Goal: Use online tool/utility: Utilize a website feature to perform a specific function

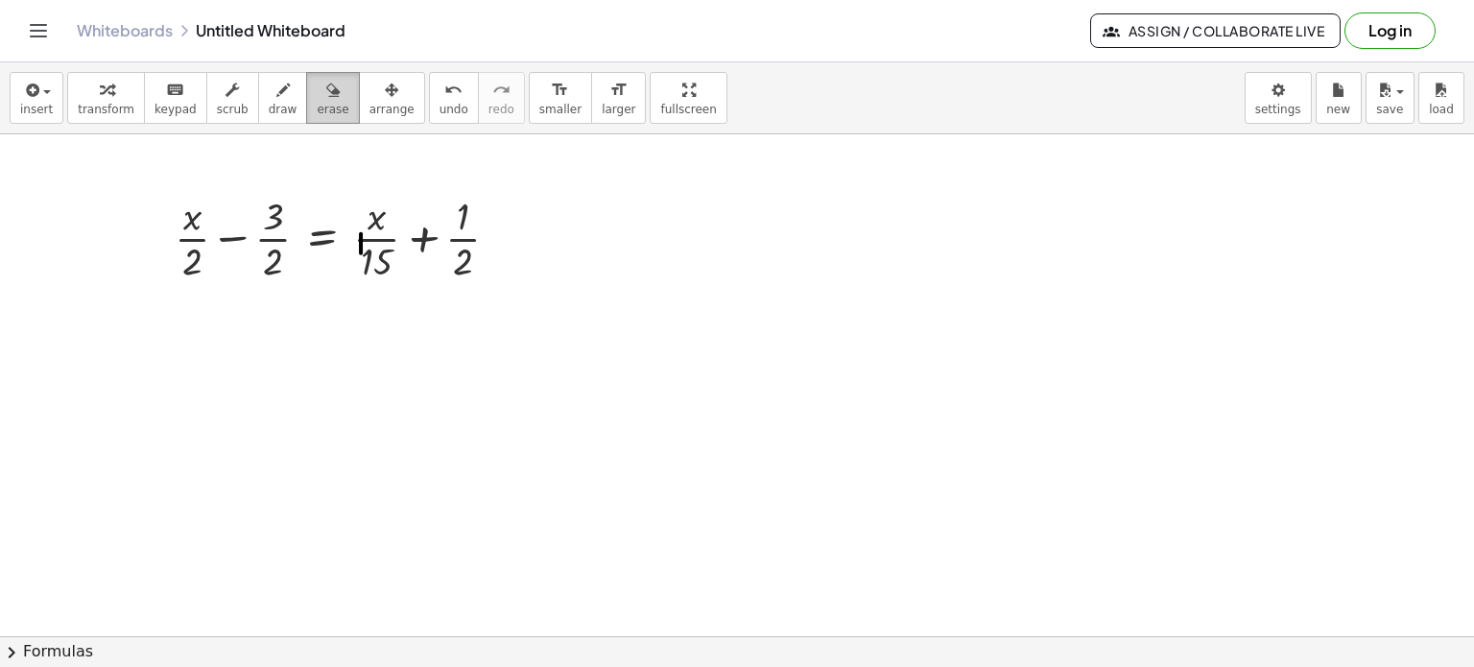
click at [320, 113] on button "erase" at bounding box center [332, 98] width 53 height 52
drag, startPoint x: 357, startPoint y: 221, endPoint x: 372, endPoint y: 322, distance: 101.9
click at [372, 322] on div at bounding box center [737, 637] width 1474 height 1006
click at [100, 93] on icon "button" at bounding box center [106, 90] width 13 height 23
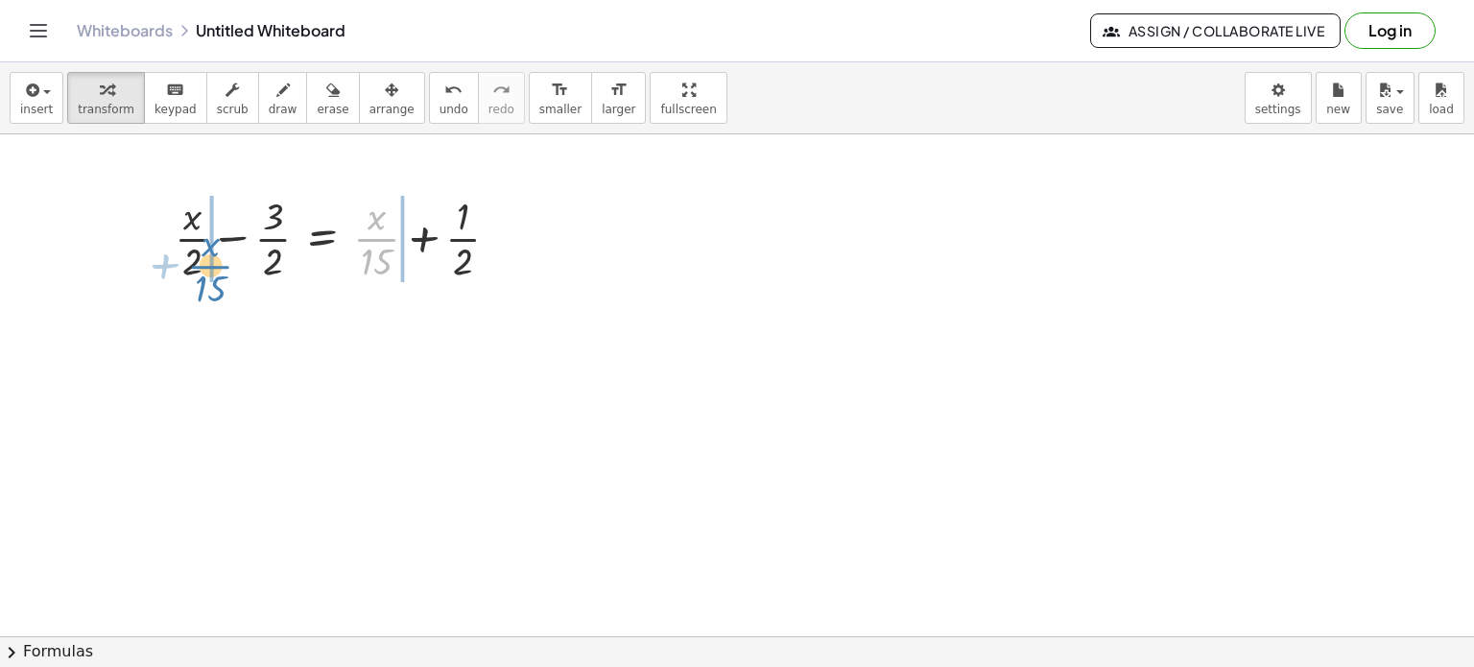
drag, startPoint x: 372, startPoint y: 234, endPoint x: 206, endPoint y: 261, distance: 168.2
click at [206, 261] on div at bounding box center [344, 237] width 359 height 96
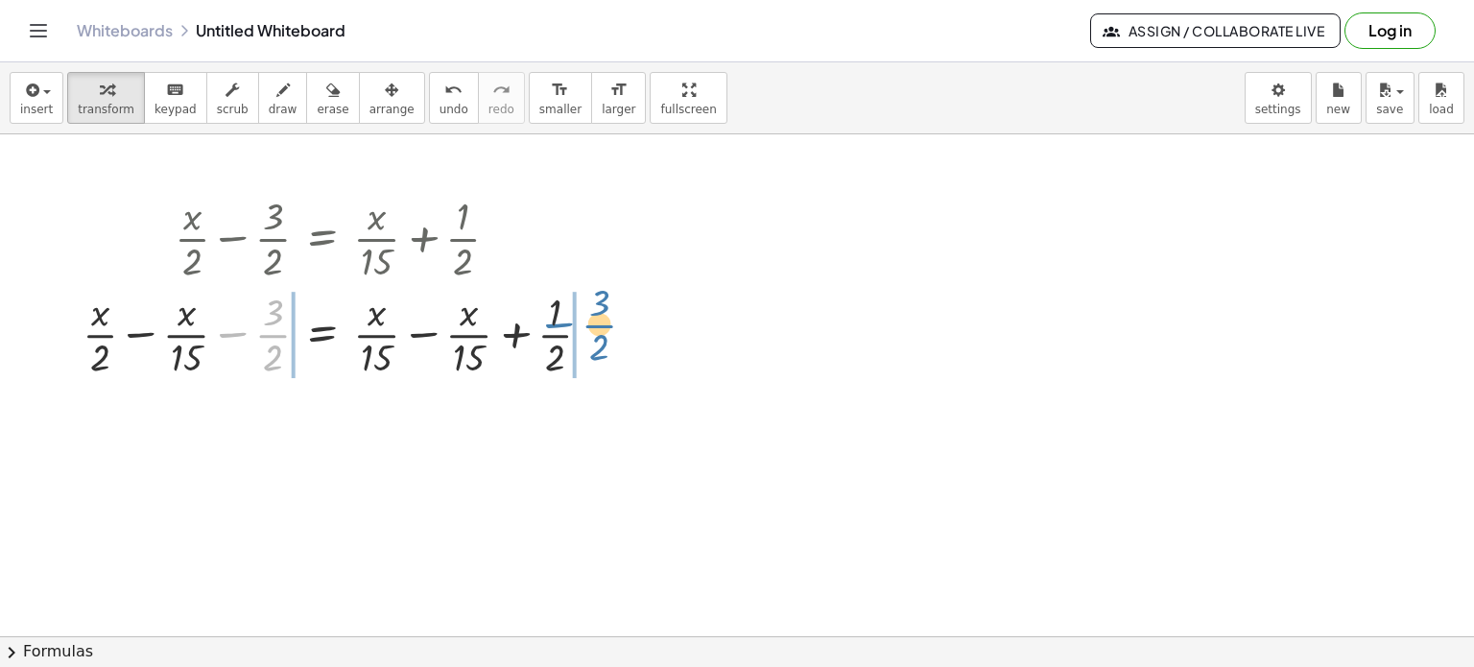
drag, startPoint x: 246, startPoint y: 329, endPoint x: 588, endPoint y: 314, distance: 343.0
click at [588, 314] on div at bounding box center [344, 333] width 543 height 96
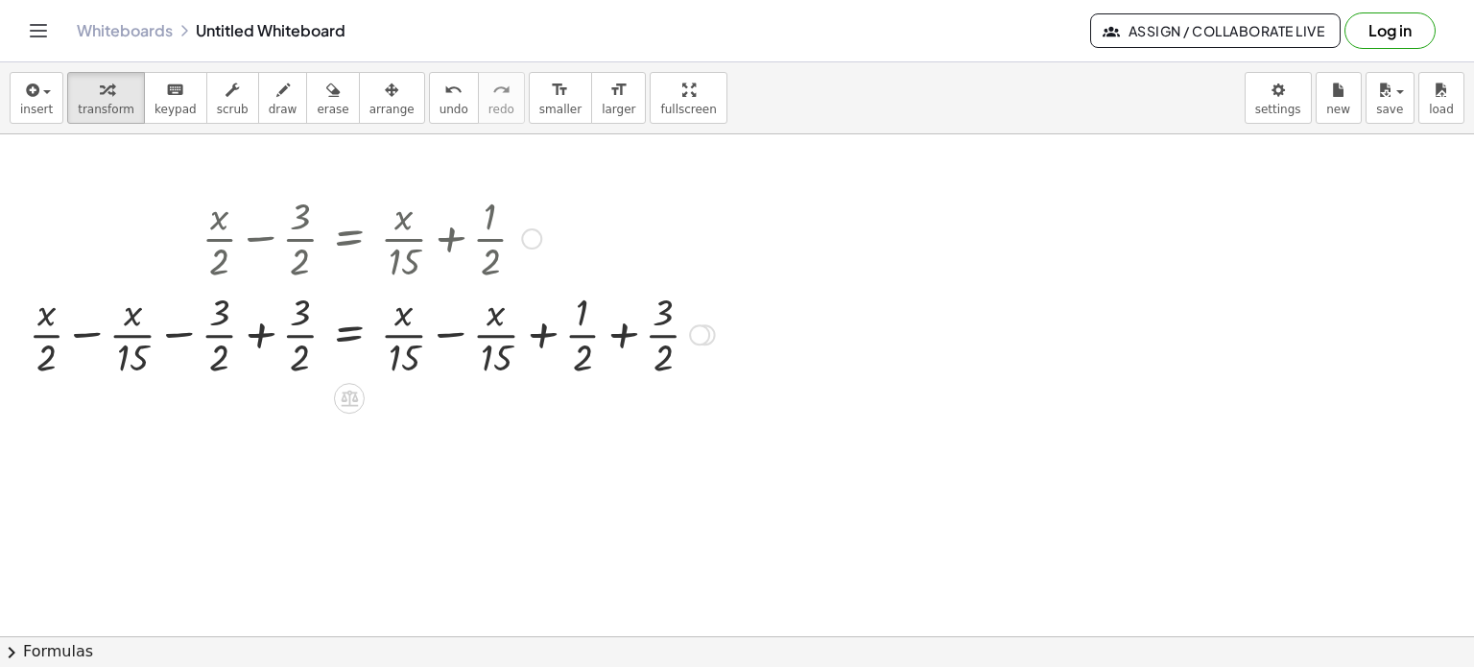
click at [244, 329] on div at bounding box center [371, 333] width 705 height 96
click at [244, 329] on div at bounding box center [452, 333] width 543 height 96
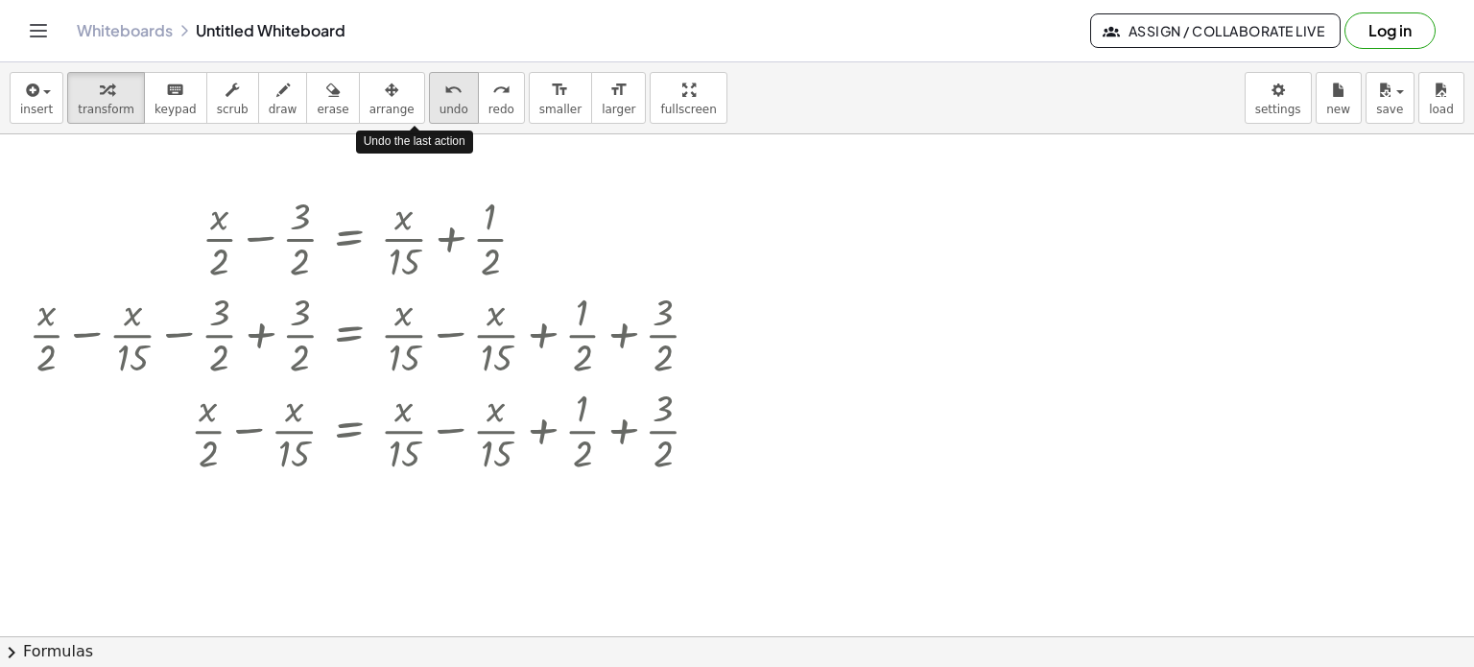
click at [440, 107] on span "undo" at bounding box center [454, 109] width 29 height 13
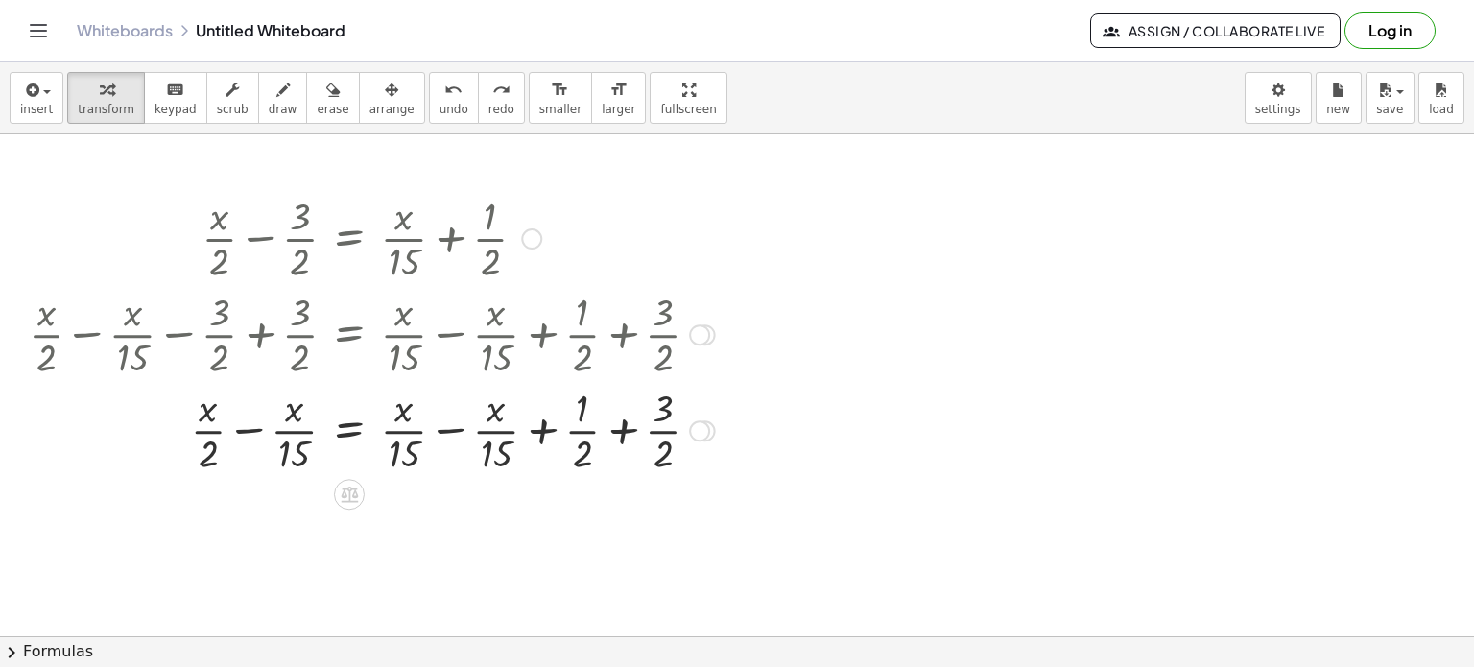
click at [453, 433] on div at bounding box center [371, 429] width 705 height 96
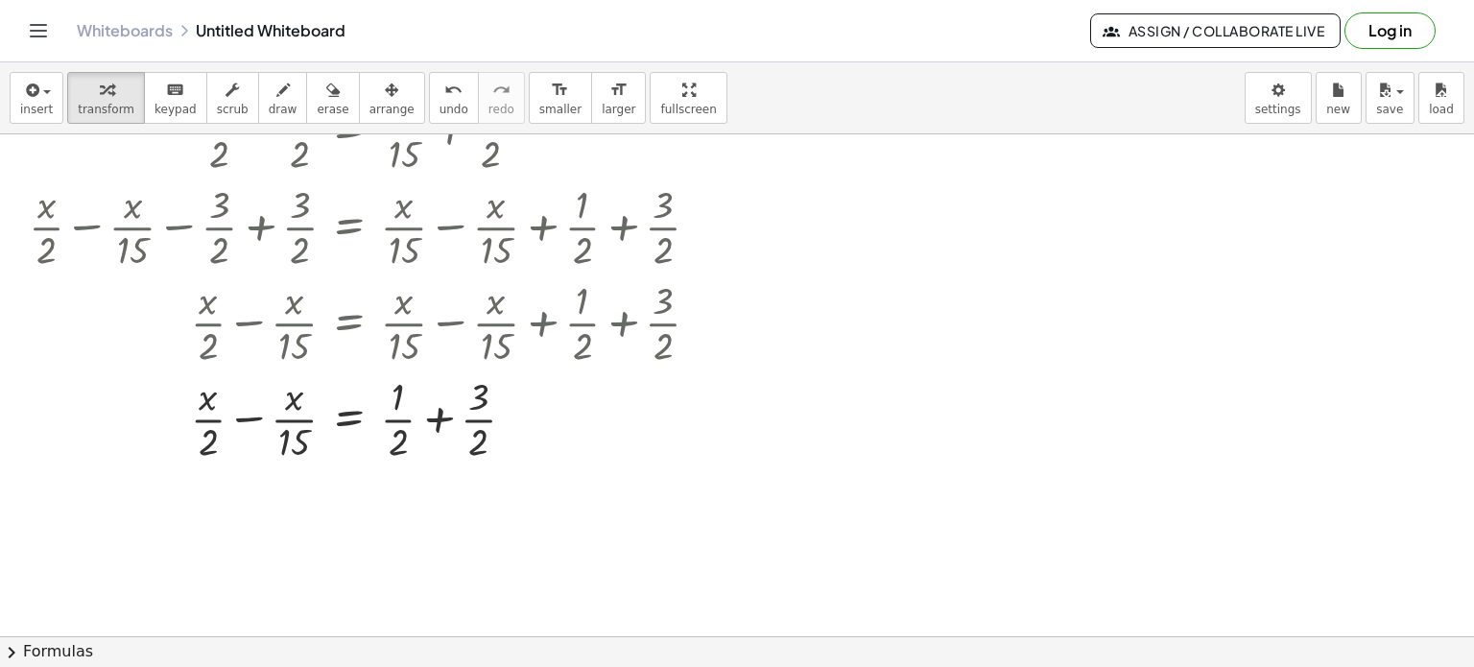
scroll to position [109, 0]
click at [249, 416] on div at bounding box center [371, 416] width 705 height 96
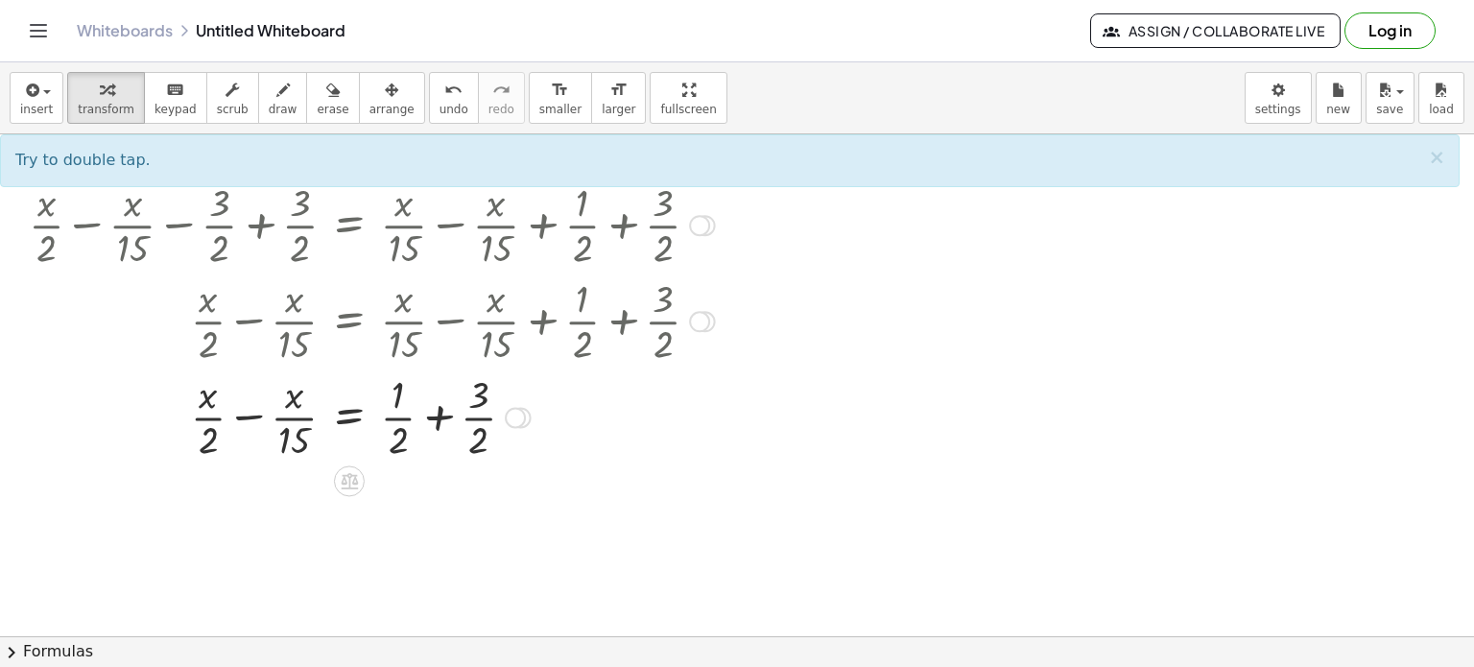
click at [249, 416] on div at bounding box center [371, 416] width 705 height 96
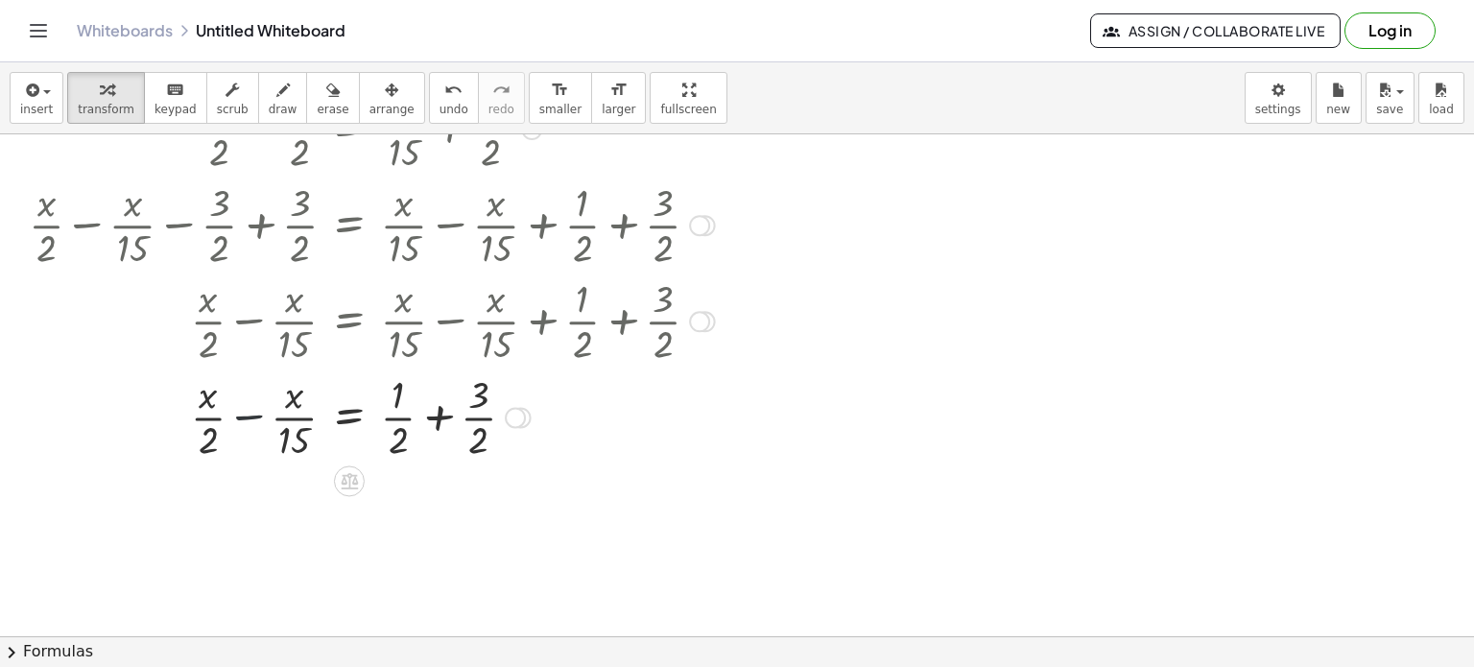
click at [249, 416] on div at bounding box center [371, 416] width 705 height 96
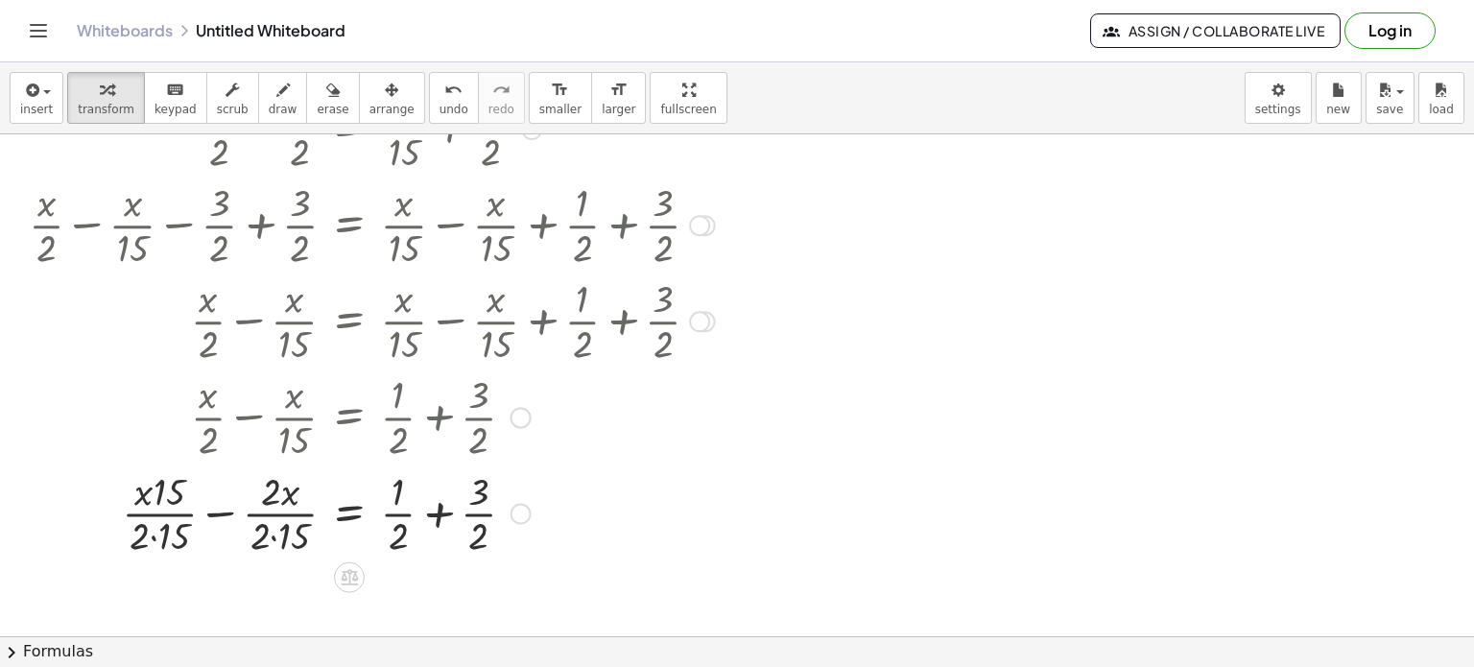
click at [216, 511] on div at bounding box center [371, 512] width 705 height 96
click at [244, 511] on div at bounding box center [371, 512] width 705 height 96
click at [236, 533] on div at bounding box center [371, 512] width 705 height 96
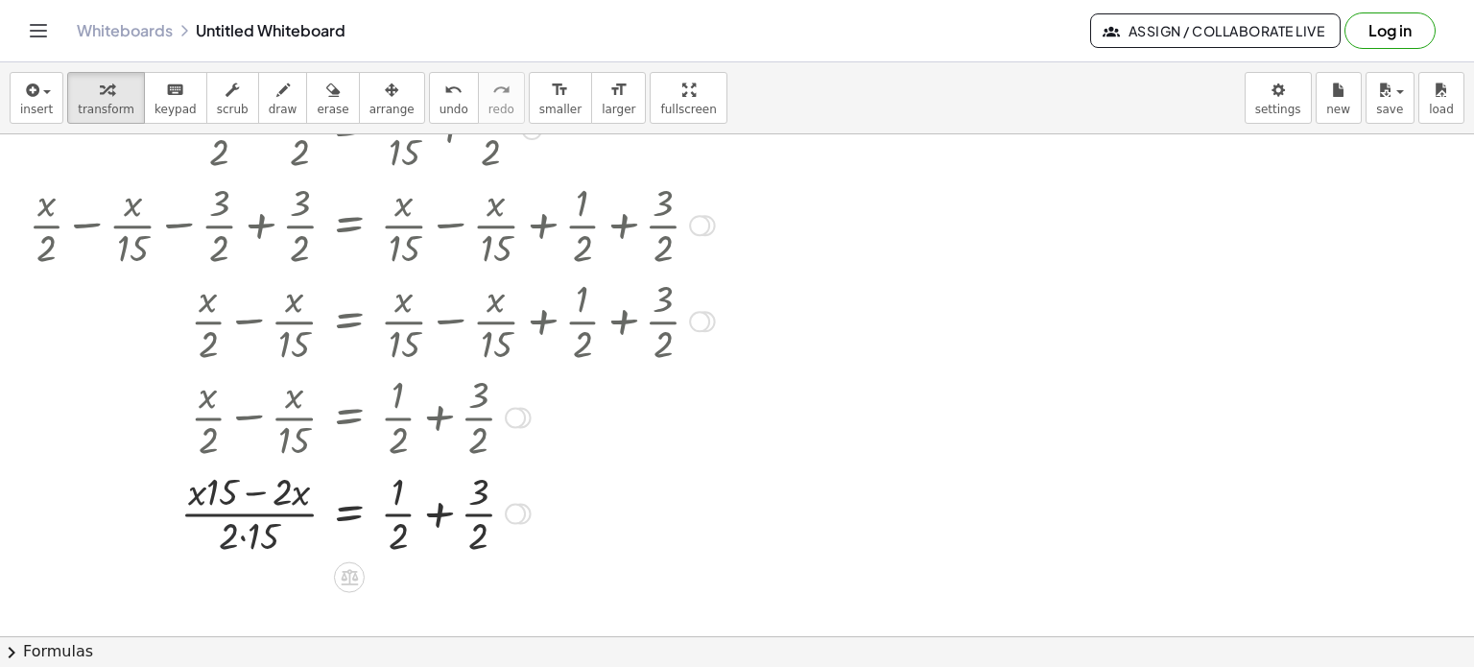
click at [236, 533] on div at bounding box center [371, 512] width 705 height 96
click at [241, 535] on div at bounding box center [371, 512] width 705 height 96
click at [255, 490] on div at bounding box center [371, 512] width 705 height 96
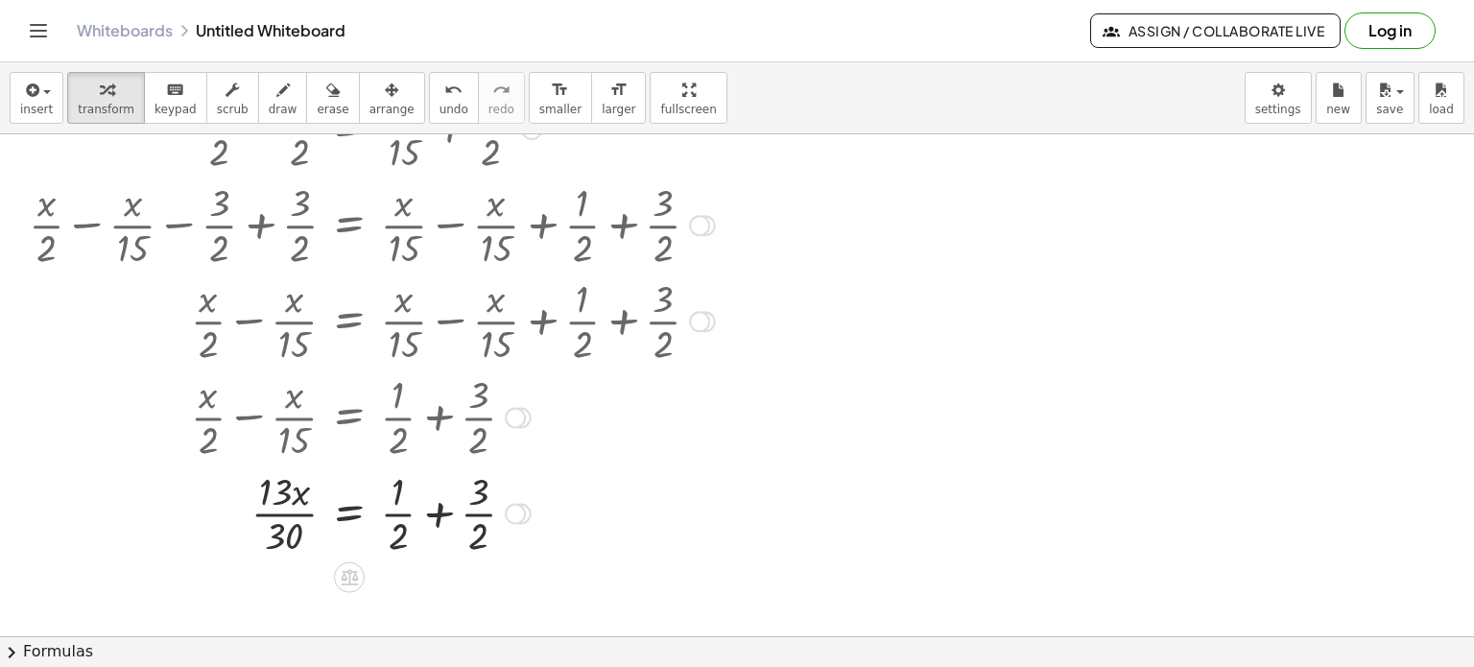
click at [438, 513] on div at bounding box center [371, 512] width 705 height 96
click at [438, 513] on div at bounding box center [434, 513] width 21 height 21
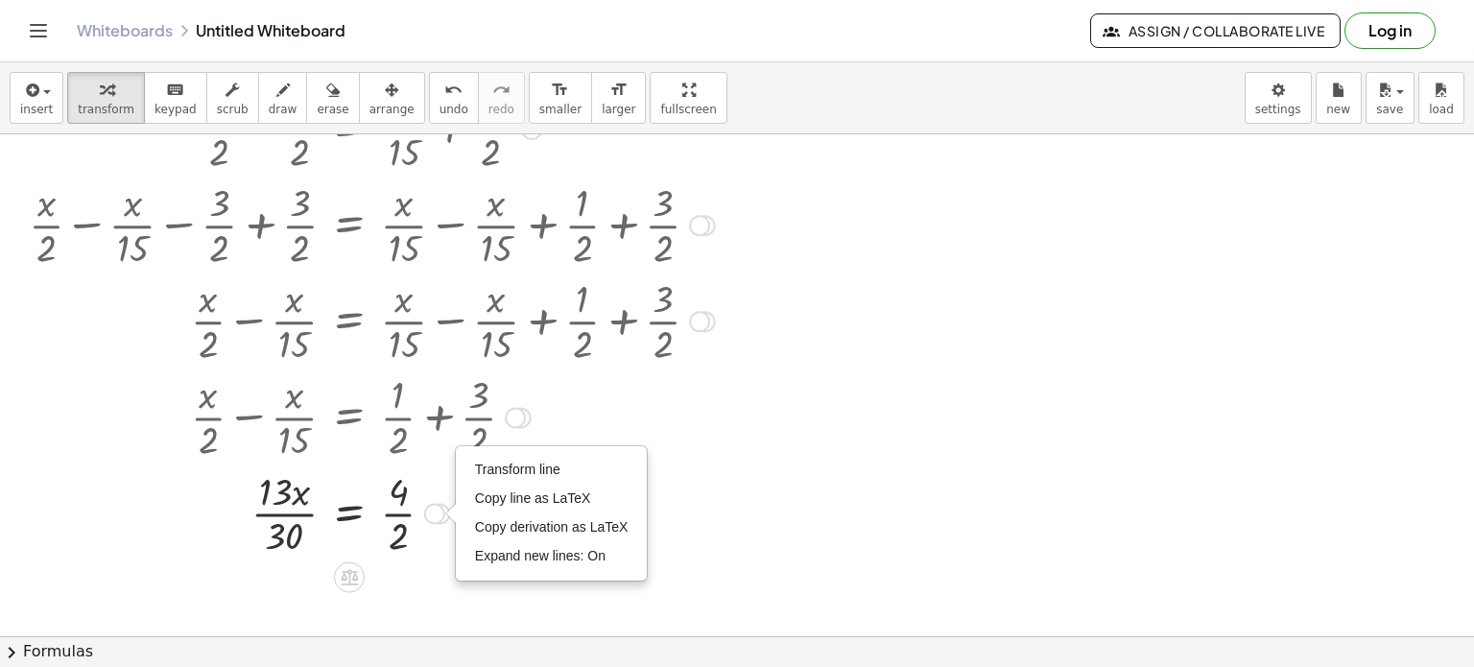
click at [393, 512] on div at bounding box center [371, 512] width 705 height 96
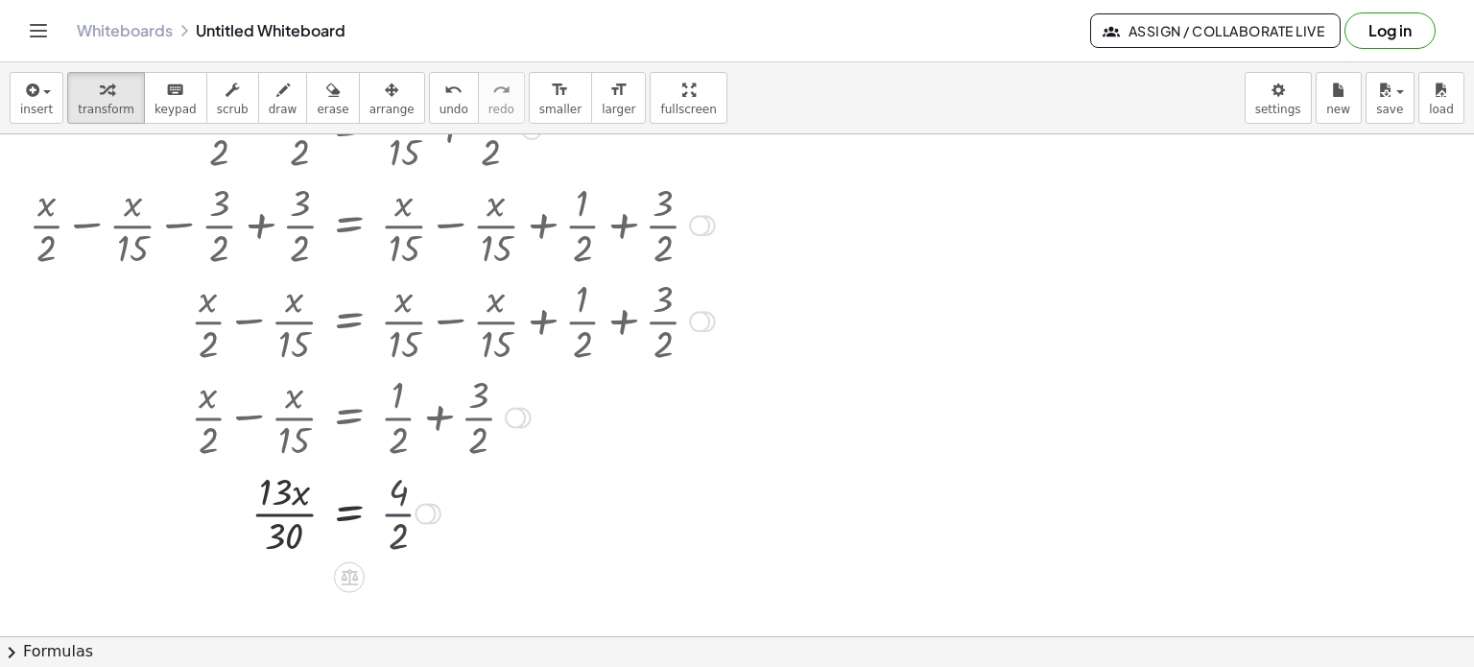
click at [393, 512] on div at bounding box center [371, 512] width 705 height 96
drag, startPoint x: 287, startPoint y: 527, endPoint x: 386, endPoint y: 493, distance: 104.4
click at [386, 493] on div at bounding box center [371, 512] width 705 height 96
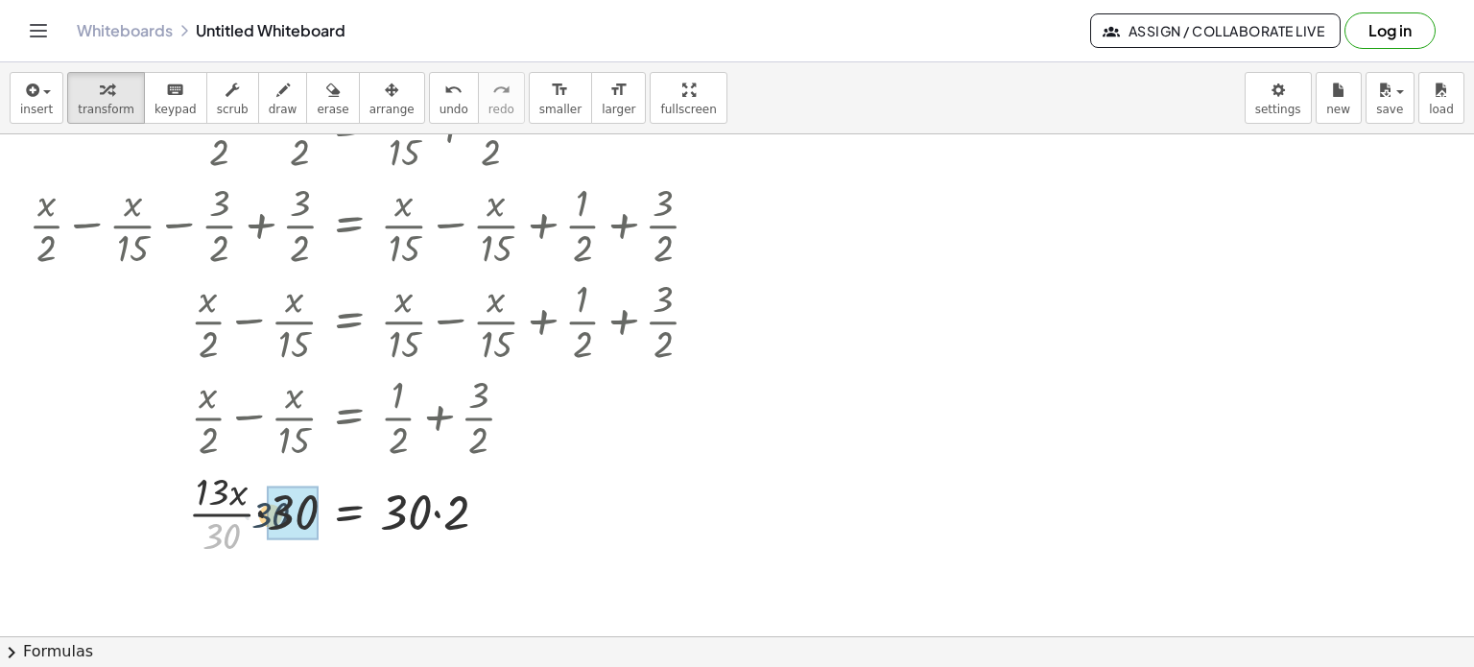
drag, startPoint x: 232, startPoint y: 530, endPoint x: 282, endPoint y: 508, distance: 54.6
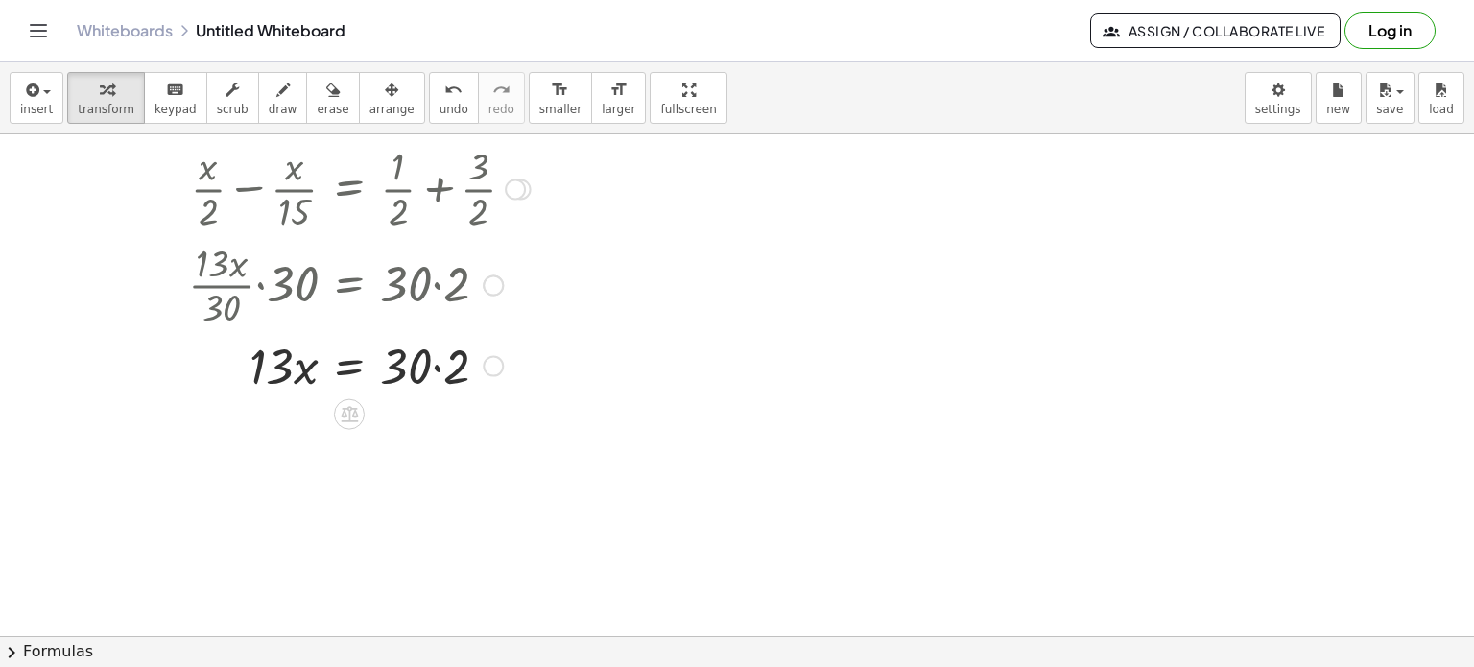
scroll to position [344, 0]
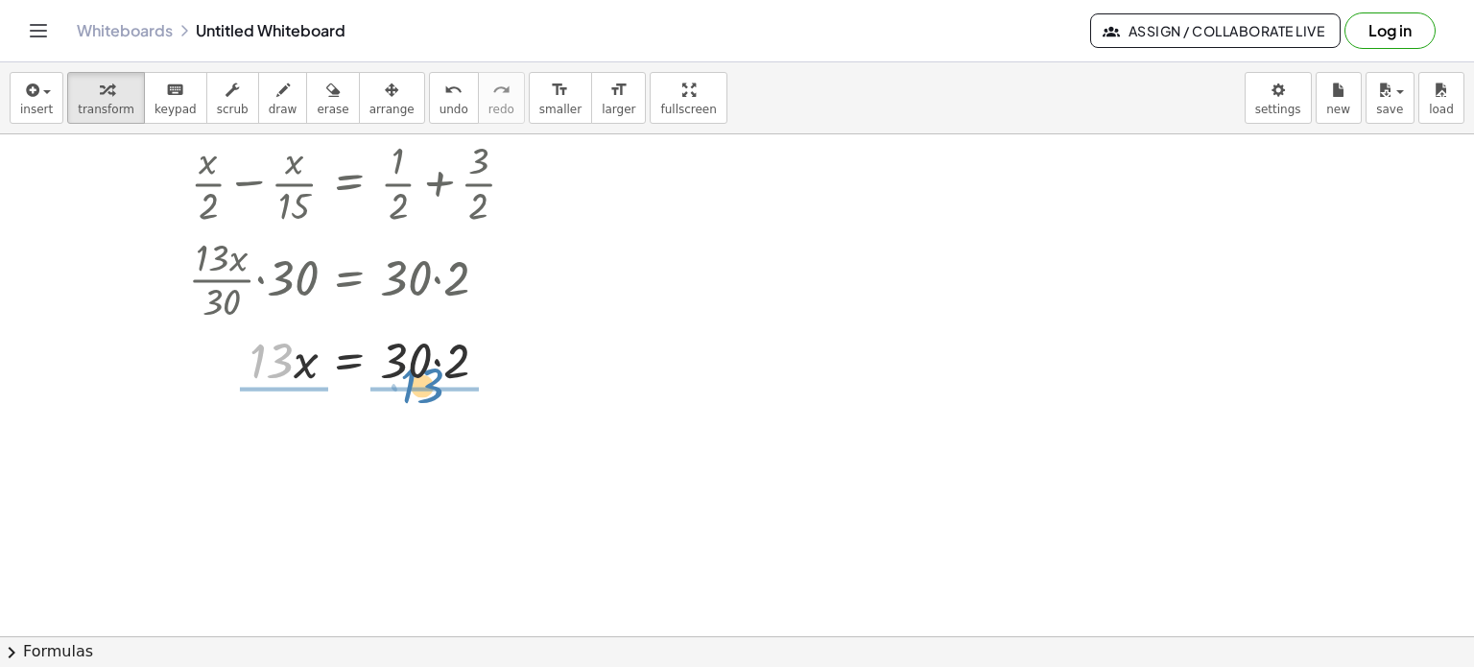
drag, startPoint x: 267, startPoint y: 365, endPoint x: 417, endPoint y: 390, distance: 152.7
click at [417, 390] on div at bounding box center [371, 357] width 705 height 65
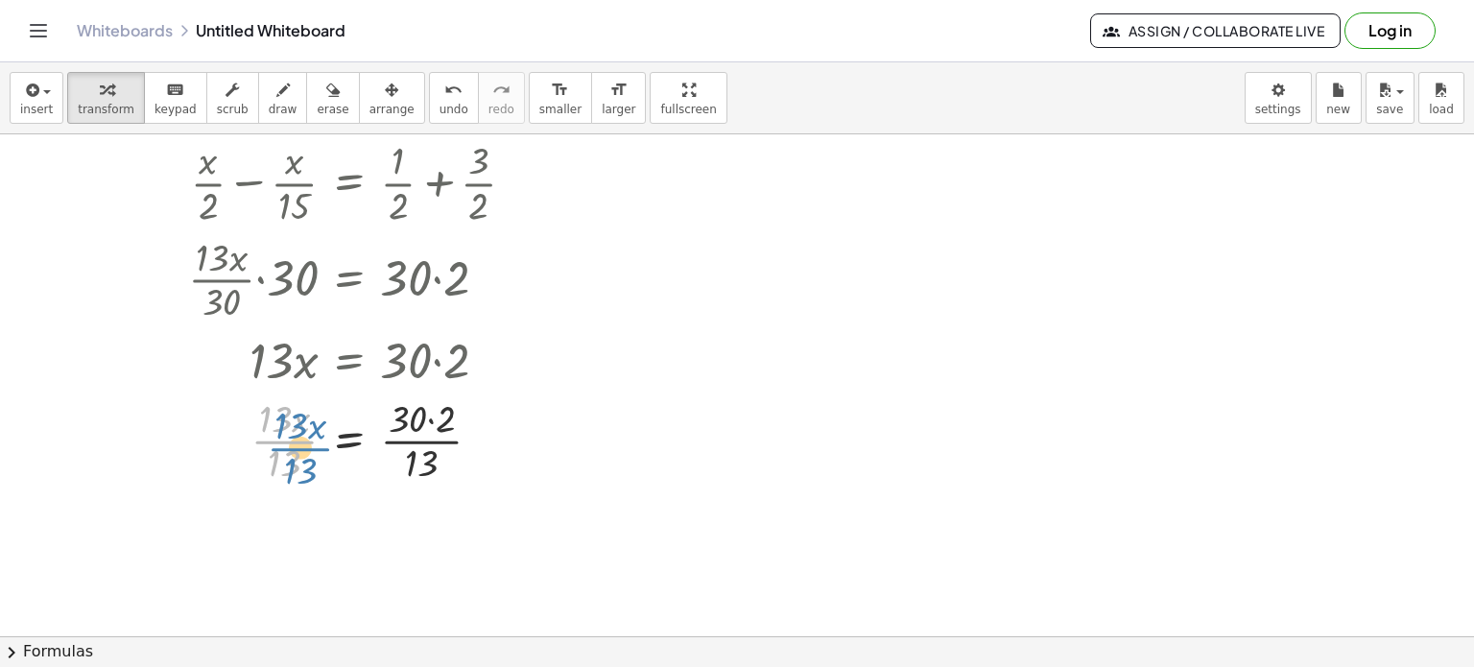
drag, startPoint x: 289, startPoint y: 445, endPoint x: 307, endPoint y: 455, distance: 20.6
click at [307, 455] on div at bounding box center [371, 439] width 705 height 96
drag, startPoint x: 286, startPoint y: 464, endPoint x: 267, endPoint y: 441, distance: 30.0
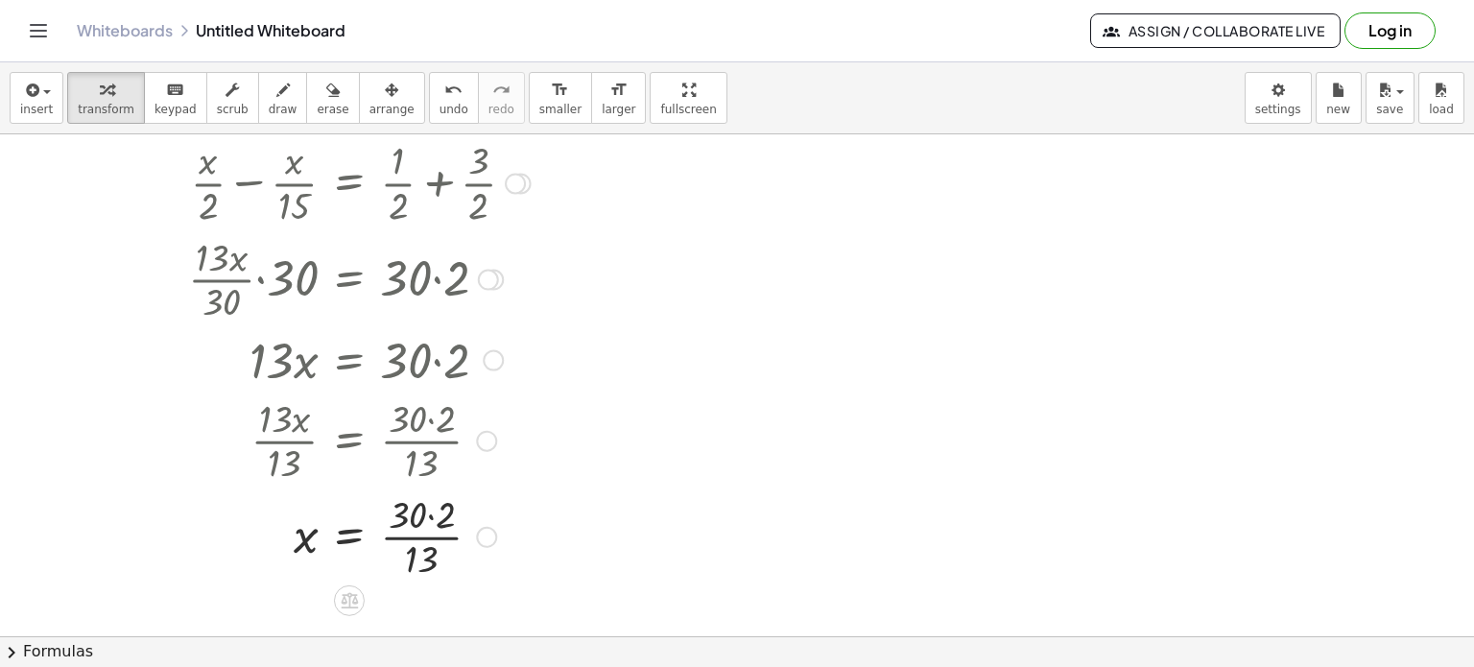
click at [430, 515] on div at bounding box center [371, 536] width 705 height 96
drag, startPoint x: 411, startPoint y: 563, endPoint x: 412, endPoint y: 521, distance: 42.2
click at [412, 521] on div at bounding box center [371, 536] width 705 height 96
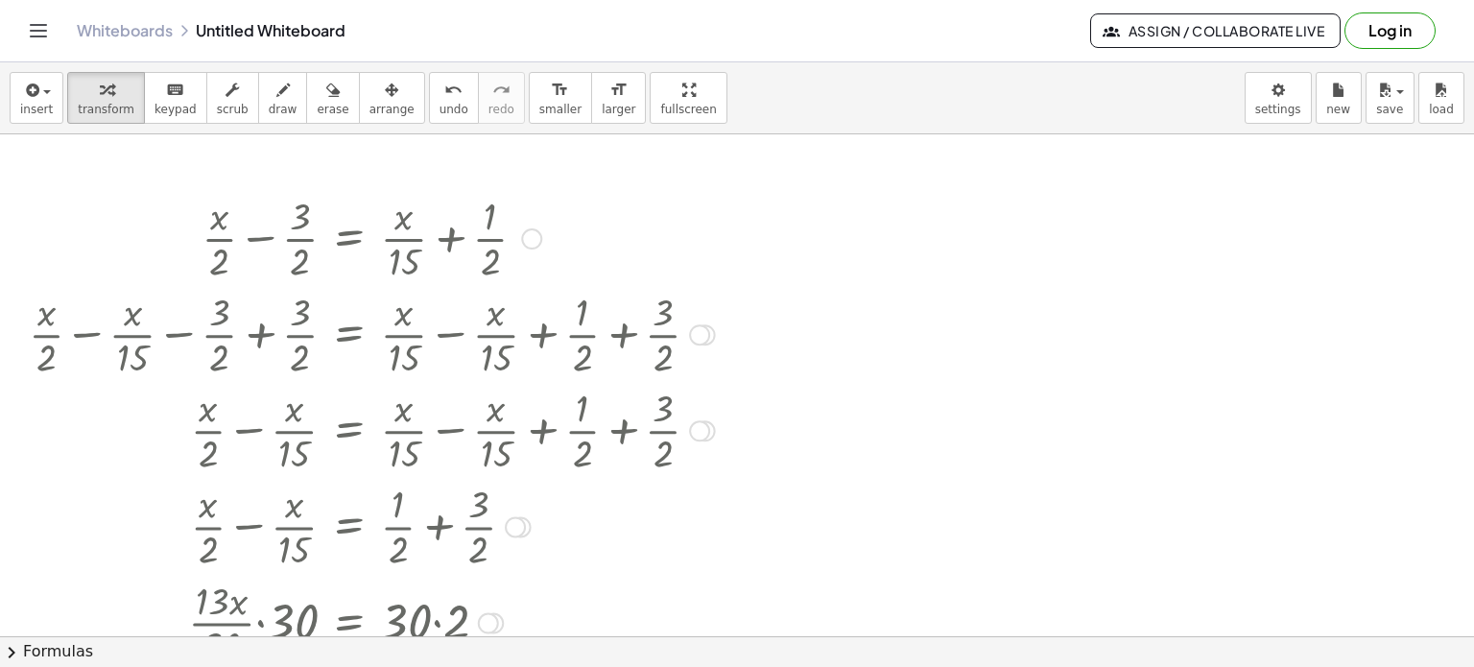
scroll to position [3, 0]
